Goal: Information Seeking & Learning: Check status

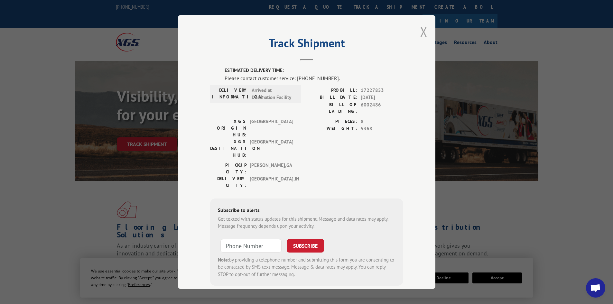
click at [423, 32] on button "Close modal" at bounding box center [423, 31] width 7 height 17
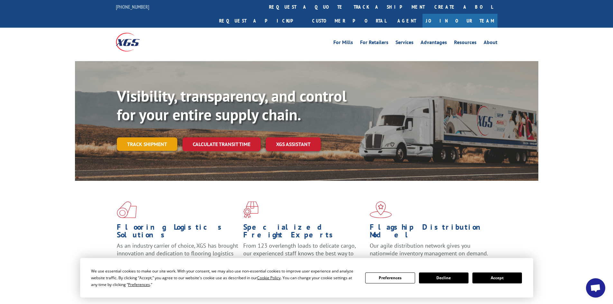
click at [172, 137] on link "Track shipment" at bounding box center [147, 144] width 60 height 14
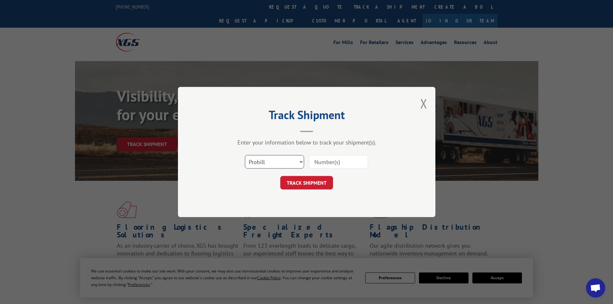
click at [267, 156] on select "Select category... Probill BOL PO" at bounding box center [274, 162] width 59 height 14
select select "bol"
click at [245, 155] on select "Select category... Probill BOL PO" at bounding box center [274, 162] width 59 height 14
click at [317, 162] on input at bounding box center [338, 162] width 59 height 14
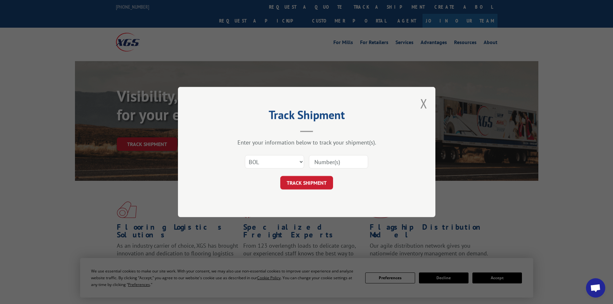
click at [317, 162] on input at bounding box center [338, 162] width 59 height 14
type input "6002486"
click at [328, 185] on button "TRACK SHIPMENT" at bounding box center [306, 183] width 53 height 14
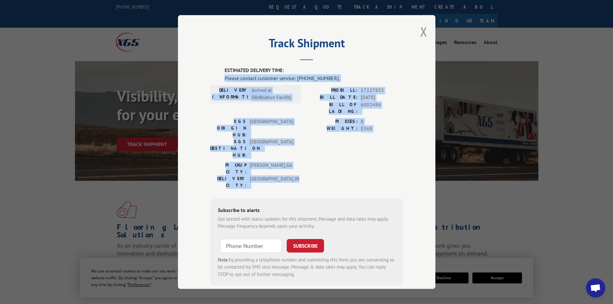
drag, startPoint x: 366, startPoint y: 71, endPoint x: 374, endPoint y: 143, distance: 72.2
click at [374, 143] on div "ESTIMATED DELIVERY TIME: Please contact customer service: [PHONE_NUMBER]. DELIV…" at bounding box center [306, 176] width 193 height 219
click at [374, 162] on div "PICKUP CITY: [GEOGRAPHIC_DATA] , [GEOGRAPHIC_DATA]: [GEOGRAPHIC_DATA] , [GEOGRA…" at bounding box center [306, 177] width 193 height 30
drag, startPoint x: 374, startPoint y: 143, endPoint x: 376, endPoint y: 79, distance: 64.3
click at [376, 79] on div "ESTIMATED DELIVERY TIME: Please contact customer service: [PHONE_NUMBER]. DELIV…" at bounding box center [306, 176] width 193 height 219
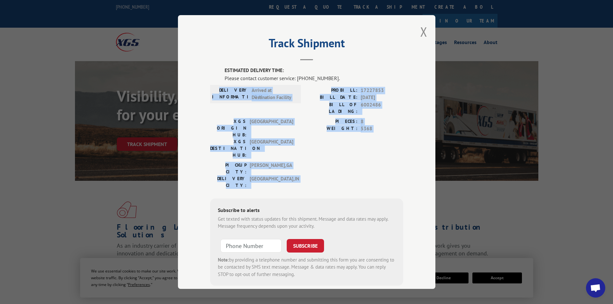
click at [376, 79] on div "Please contact customer service: [PHONE_NUMBER]." at bounding box center [313, 78] width 179 height 8
drag, startPoint x: 376, startPoint y: 62, endPoint x: 381, endPoint y: 141, distance: 78.7
click at [381, 141] on div "Track Shipment ESTIMATED DELIVERY TIME: Please contact customer service: [PHONE…" at bounding box center [306, 152] width 257 height 274
click at [381, 162] on div "PICKUP CITY: [GEOGRAPHIC_DATA] , [GEOGRAPHIC_DATA]: [GEOGRAPHIC_DATA] , [GEOGRA…" at bounding box center [306, 177] width 193 height 30
drag, startPoint x: 386, startPoint y: 149, endPoint x: 375, endPoint y: 81, distance: 68.1
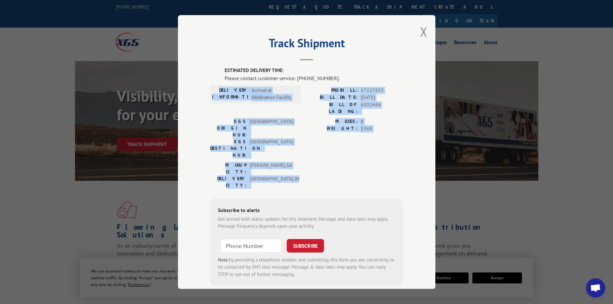
click at [375, 81] on div "ESTIMATED DELIVERY TIME: Please contact customer service: [PHONE_NUMBER]. DELIV…" at bounding box center [306, 176] width 193 height 219
click at [375, 81] on div "Please contact customer service: [PHONE_NUMBER]." at bounding box center [313, 78] width 179 height 8
drag, startPoint x: 374, startPoint y: 76, endPoint x: 389, endPoint y: 145, distance: 70.7
click at [389, 145] on div "ESTIMATED DELIVERY TIME: Please contact customer service: [PHONE_NUMBER]. DELIV…" at bounding box center [306, 176] width 193 height 219
click at [389, 162] on div "PICKUP CITY: [GEOGRAPHIC_DATA] , [GEOGRAPHIC_DATA]: [GEOGRAPHIC_DATA] , [GEOGRA…" at bounding box center [306, 177] width 193 height 30
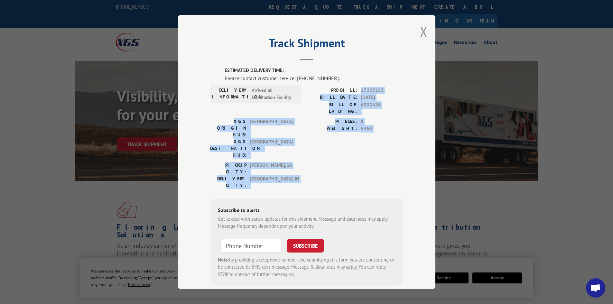
drag, startPoint x: 389, startPoint y: 145, endPoint x: 370, endPoint y: 84, distance: 64.4
click at [370, 84] on div "ESTIMATED DELIVERY TIME: Please contact customer service: [PHONE_NUMBER]. DELIV…" at bounding box center [306, 176] width 193 height 219
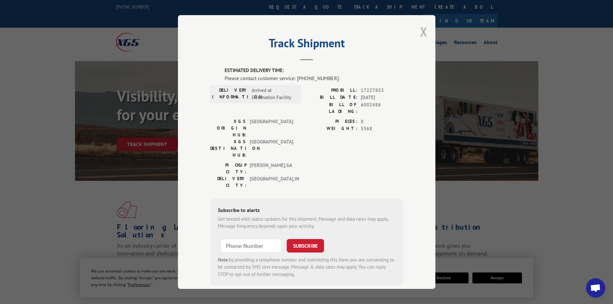
click at [422, 33] on button "Close modal" at bounding box center [423, 31] width 7 height 17
